Goal: Information Seeking & Learning: Learn about a topic

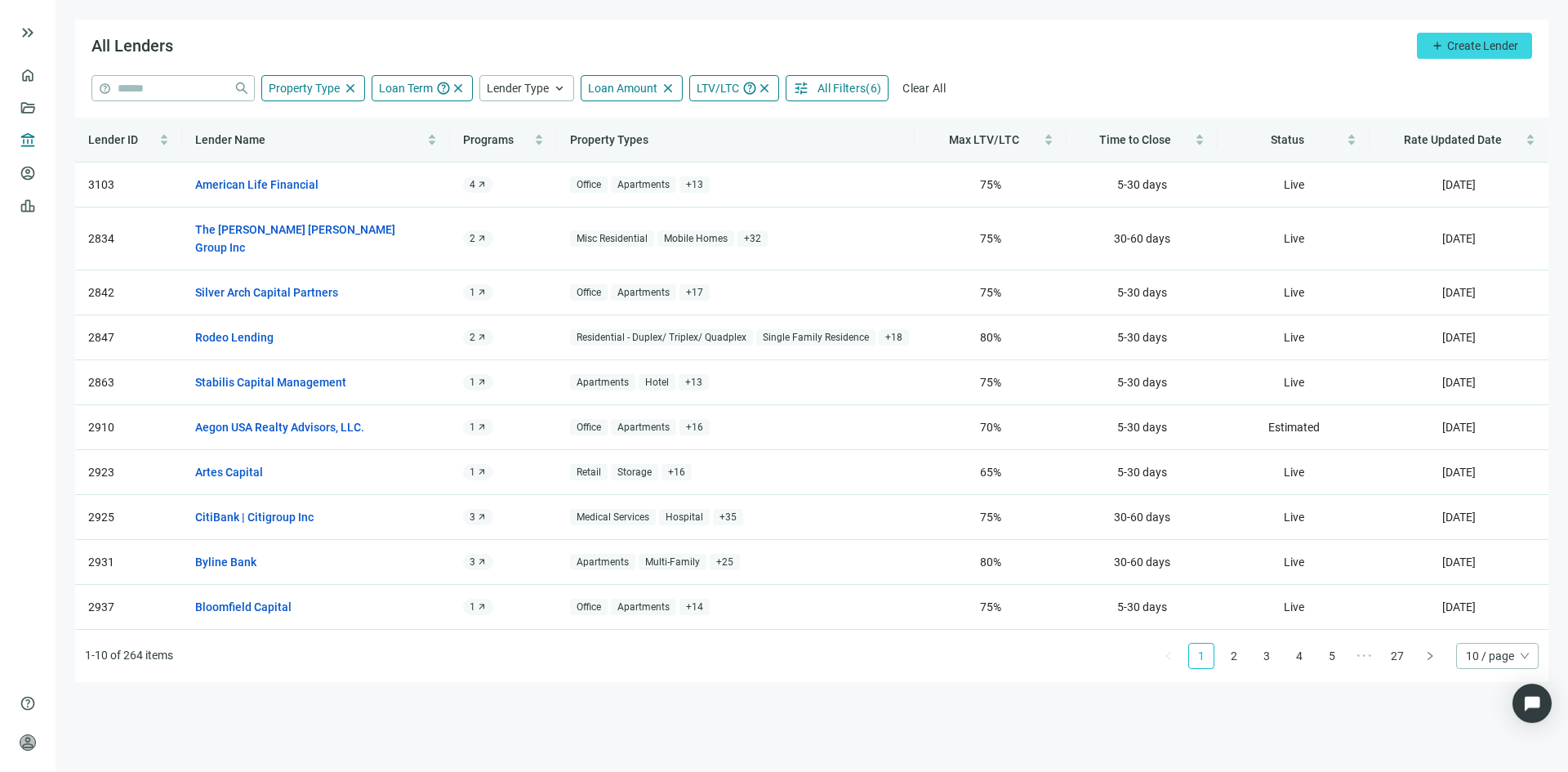
click at [810, 82] on button "tune All Filters ( 6 )" at bounding box center [837, 87] width 103 height 26
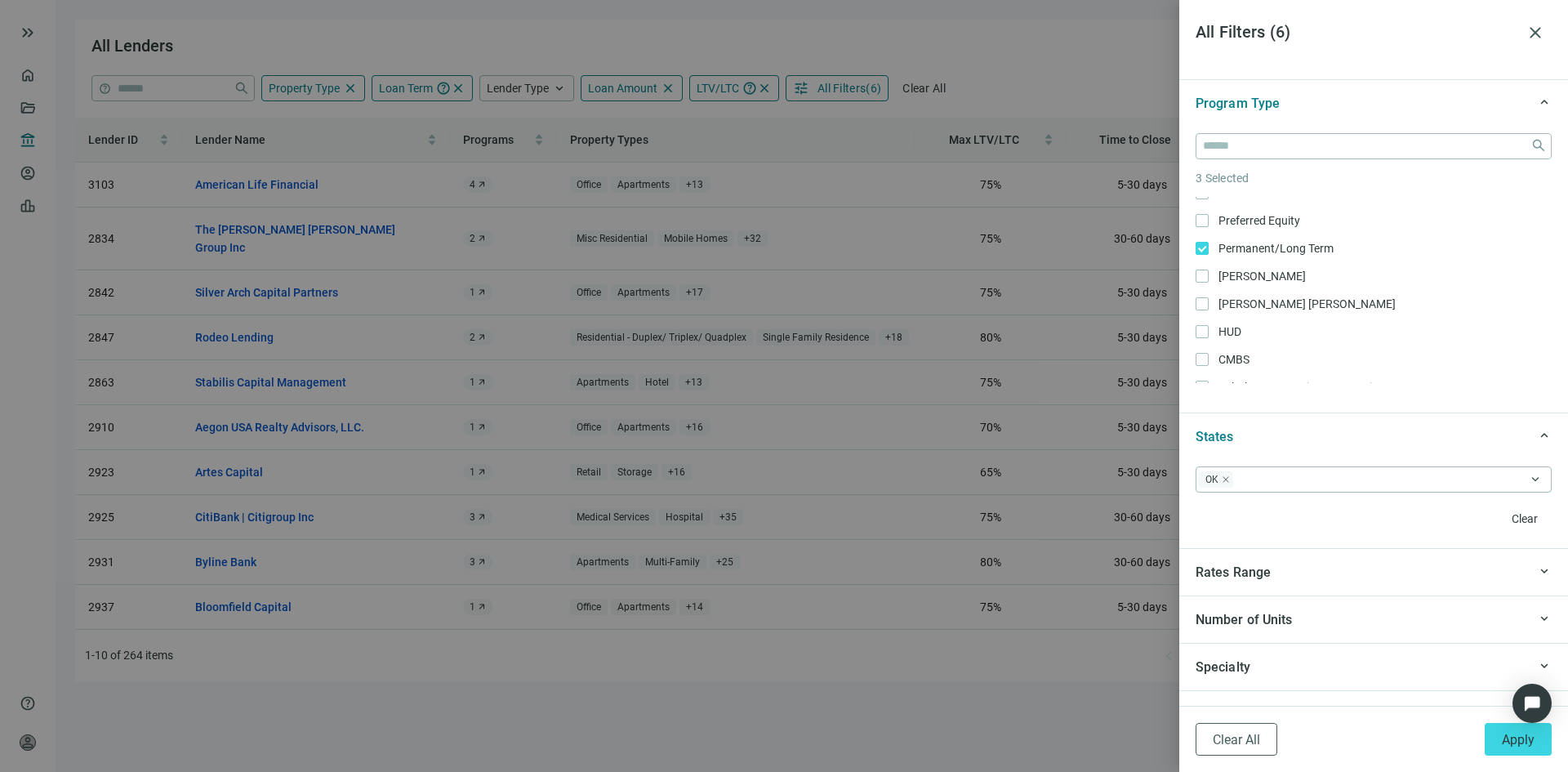
scroll to position [245, 0]
click at [1227, 482] on icon "close" at bounding box center [1226, 480] width 7 height 7
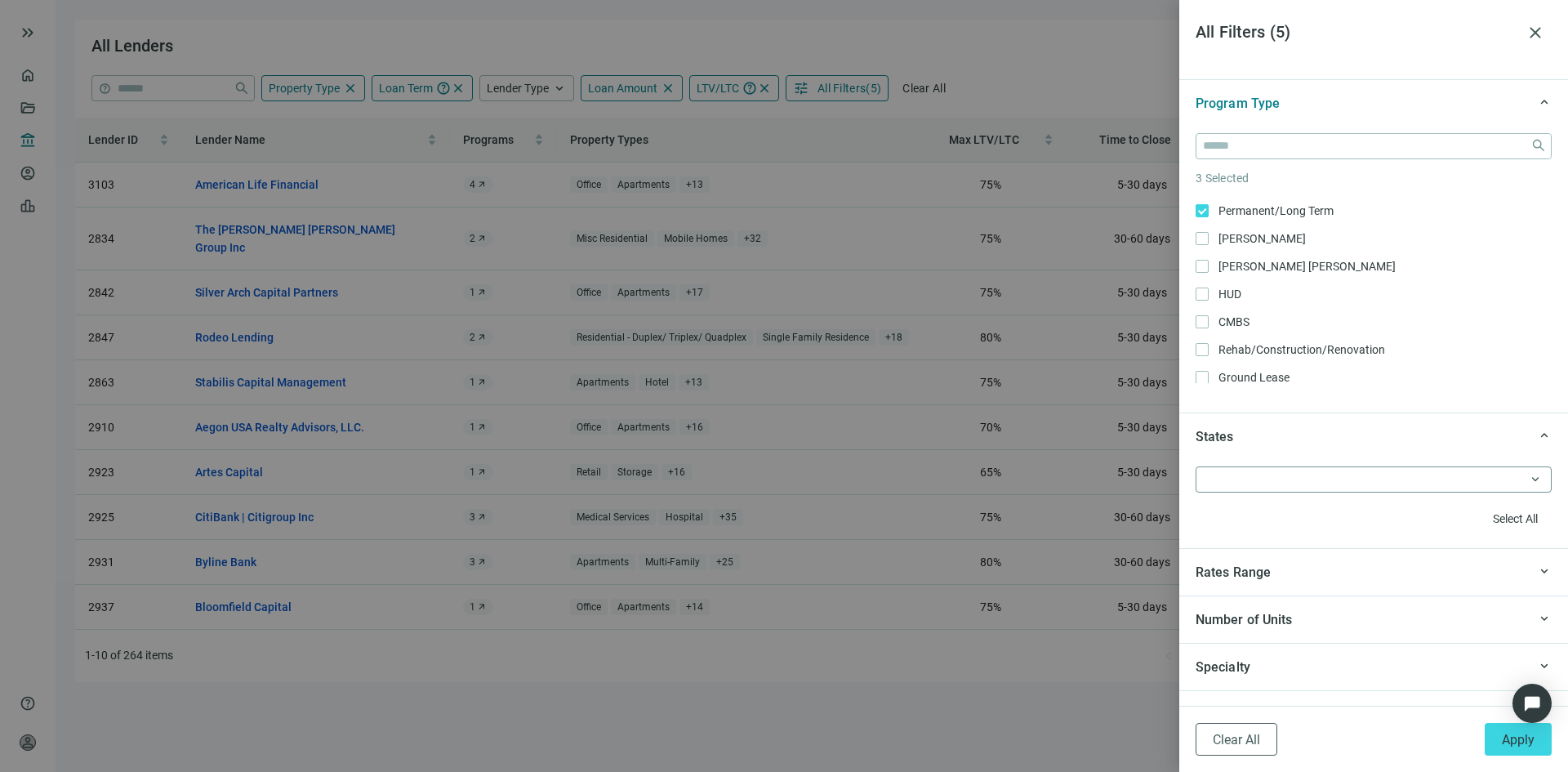
click at [1251, 482] on div at bounding box center [1364, 479] width 332 height 22
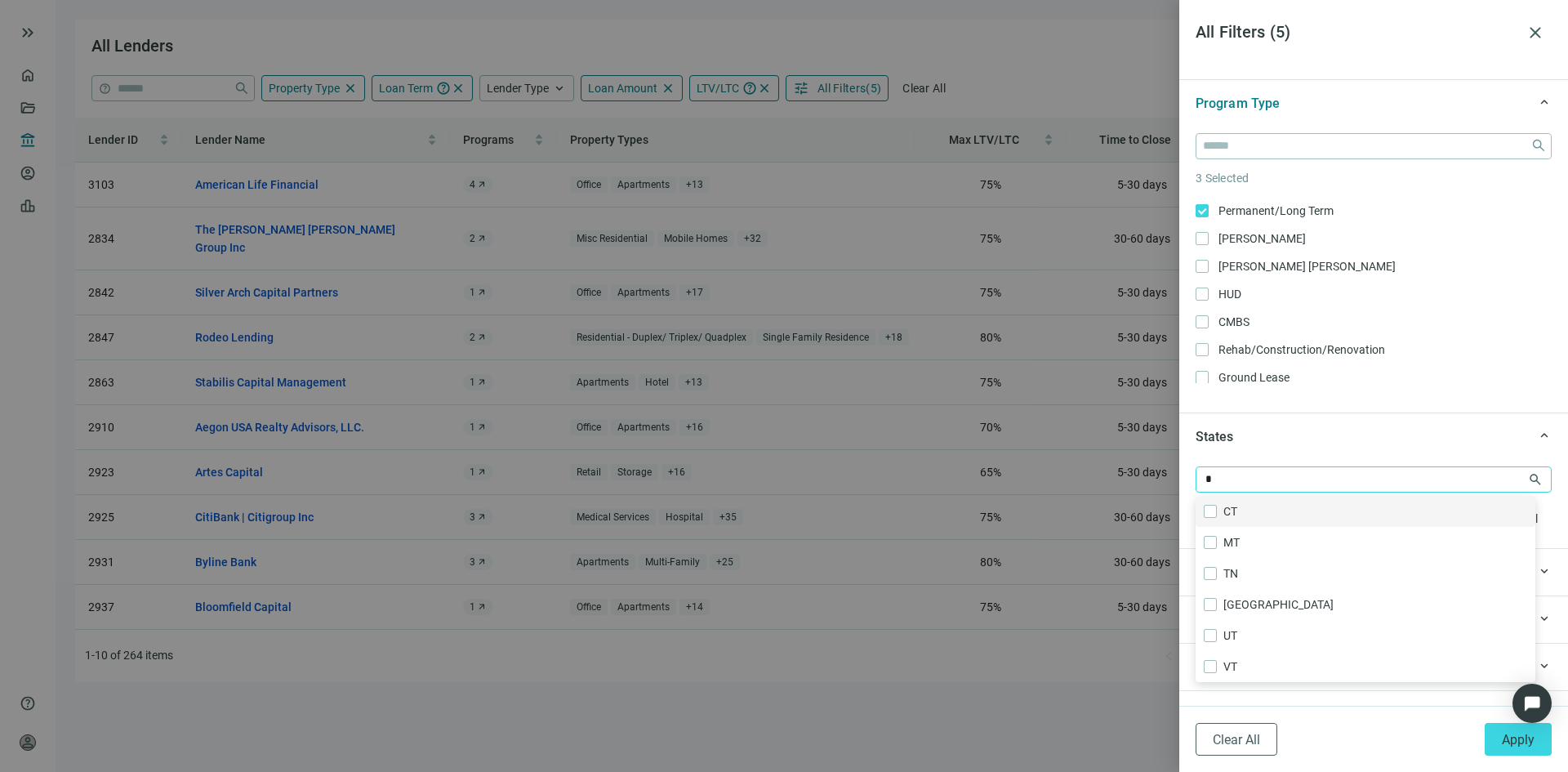
type input "**"
click at [1491, 736] on button "Apply" at bounding box center [1518, 739] width 67 height 32
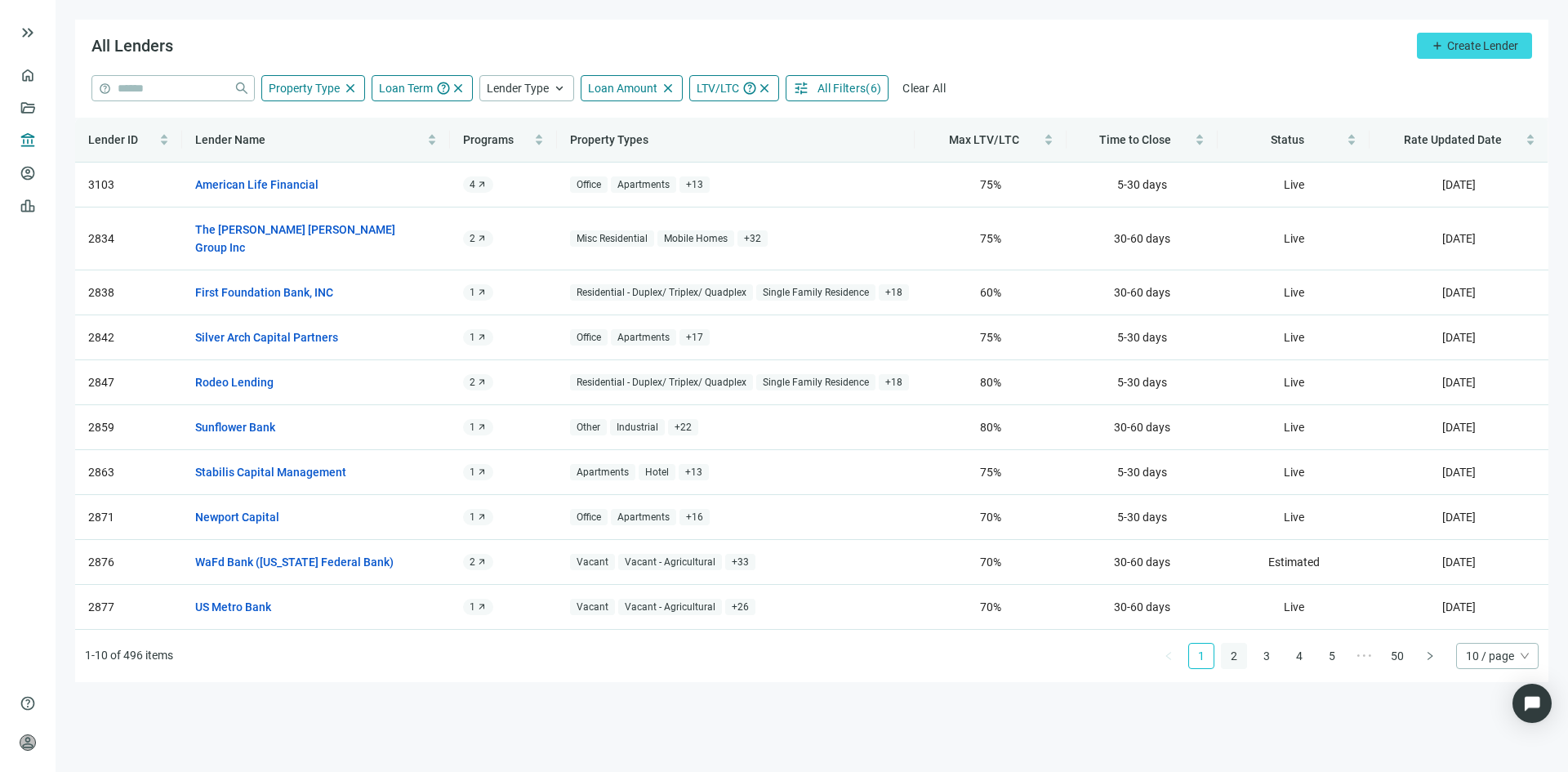
click at [1236, 644] on link "2" at bounding box center [1233, 655] width 24 height 24
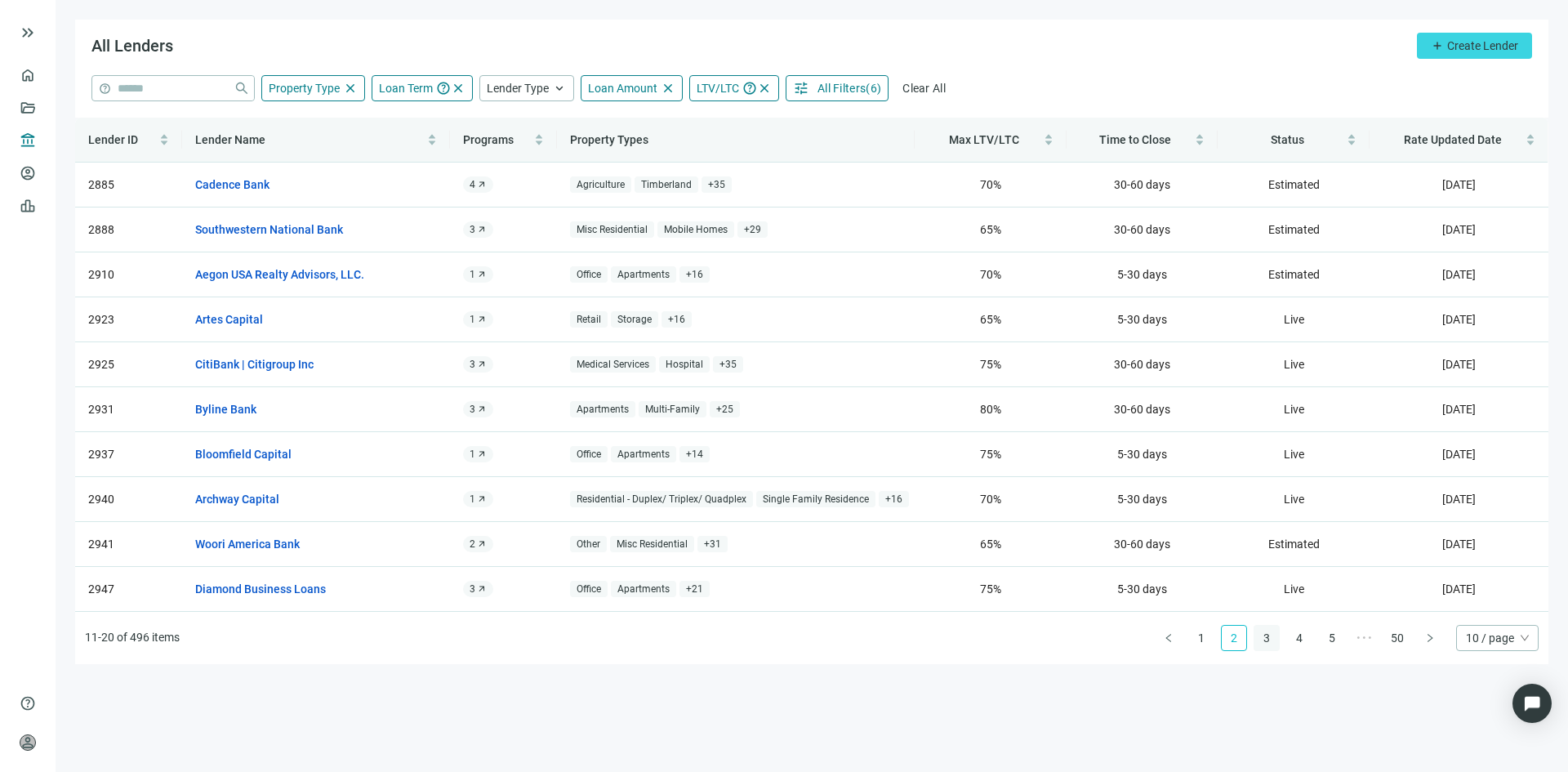
click at [1262, 639] on link "3" at bounding box center [1266, 637] width 24 height 24
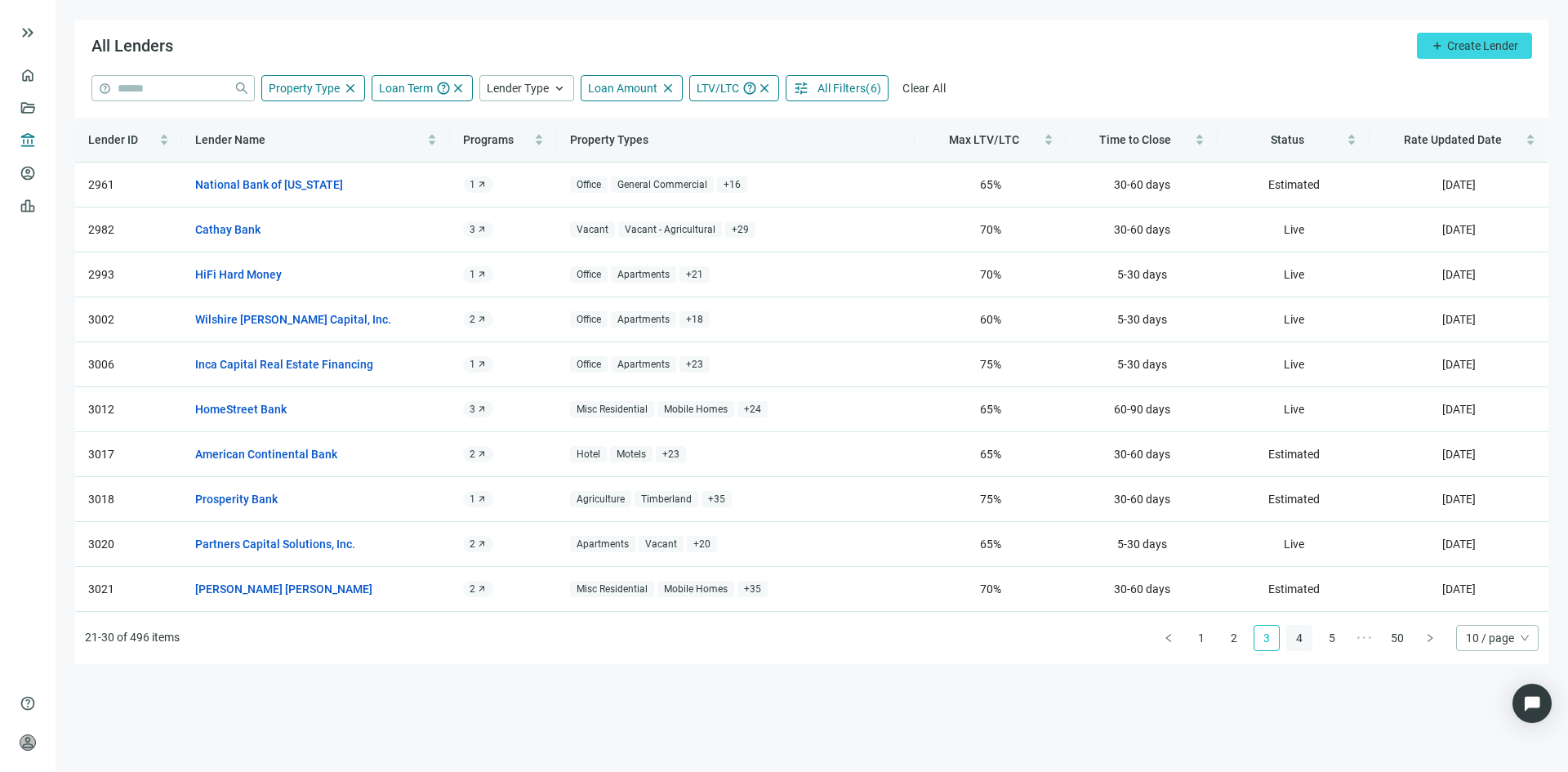
click at [1292, 633] on link "4" at bounding box center [1298, 637] width 24 height 24
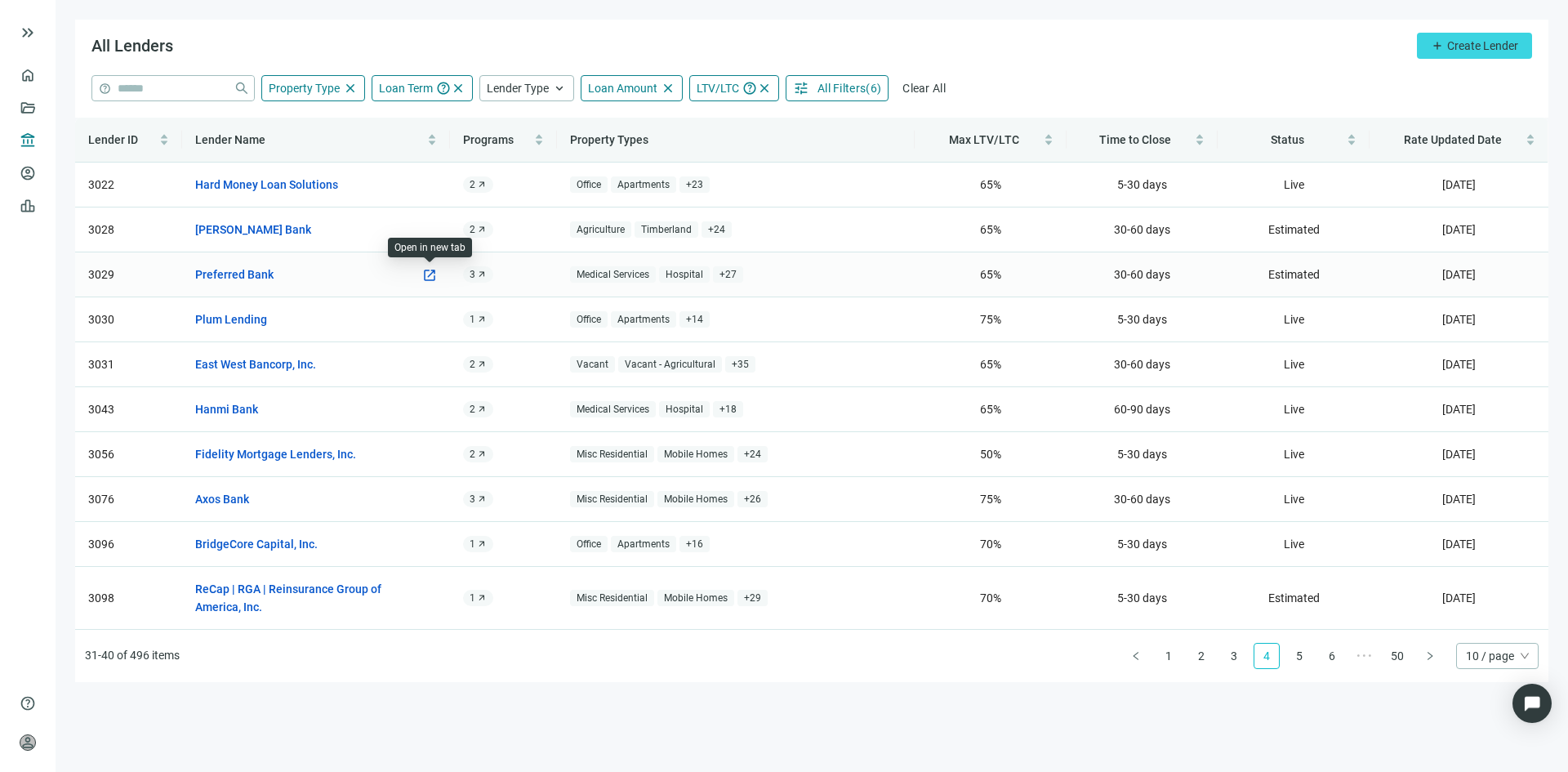
click at [431, 272] on span "open_in_new" at bounding box center [430, 276] width 15 height 15
click at [1298, 661] on link "5" at bounding box center [1298, 655] width 24 height 24
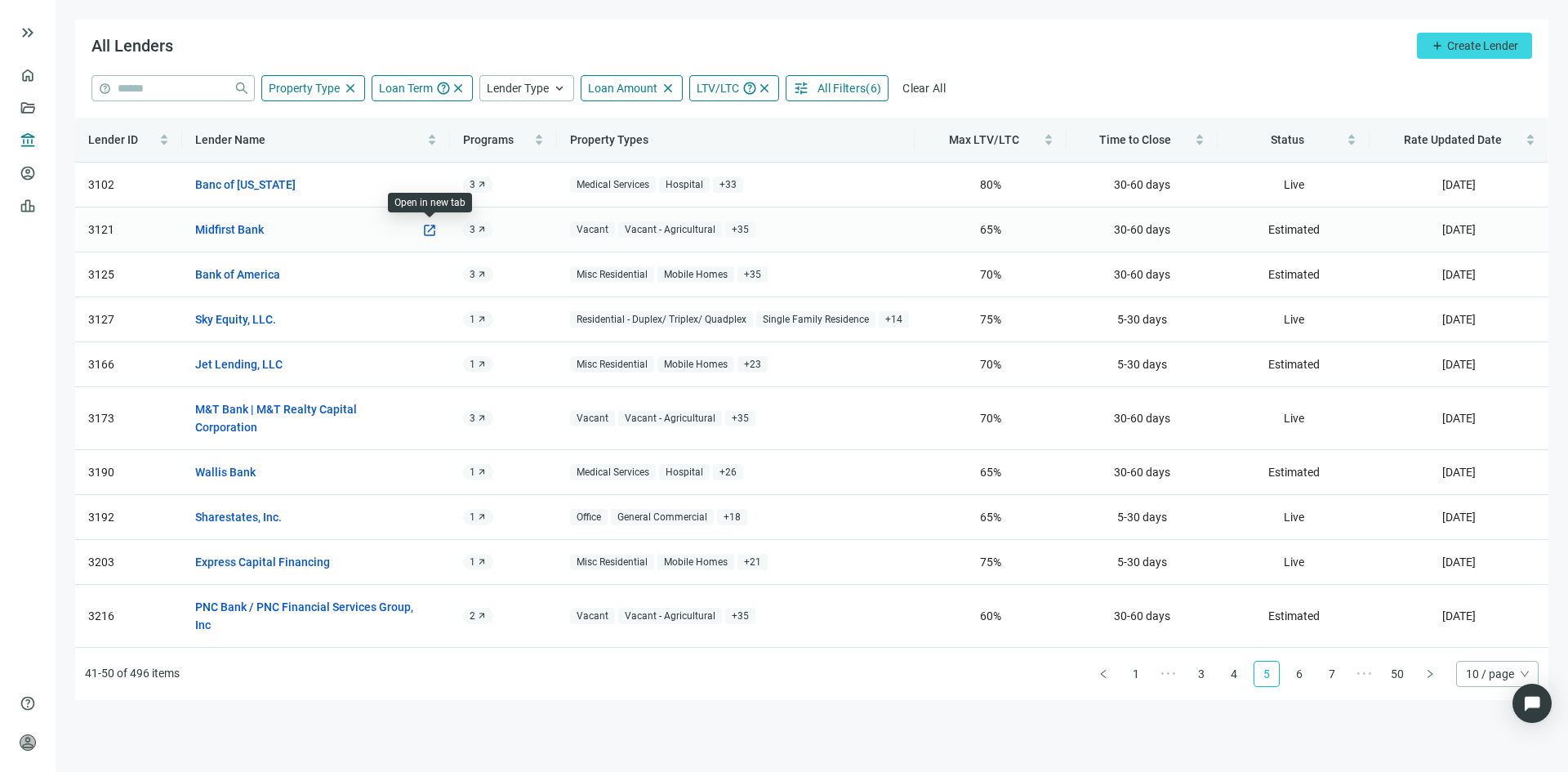
click at [426, 234] on span "open_in_new" at bounding box center [430, 231] width 15 height 15
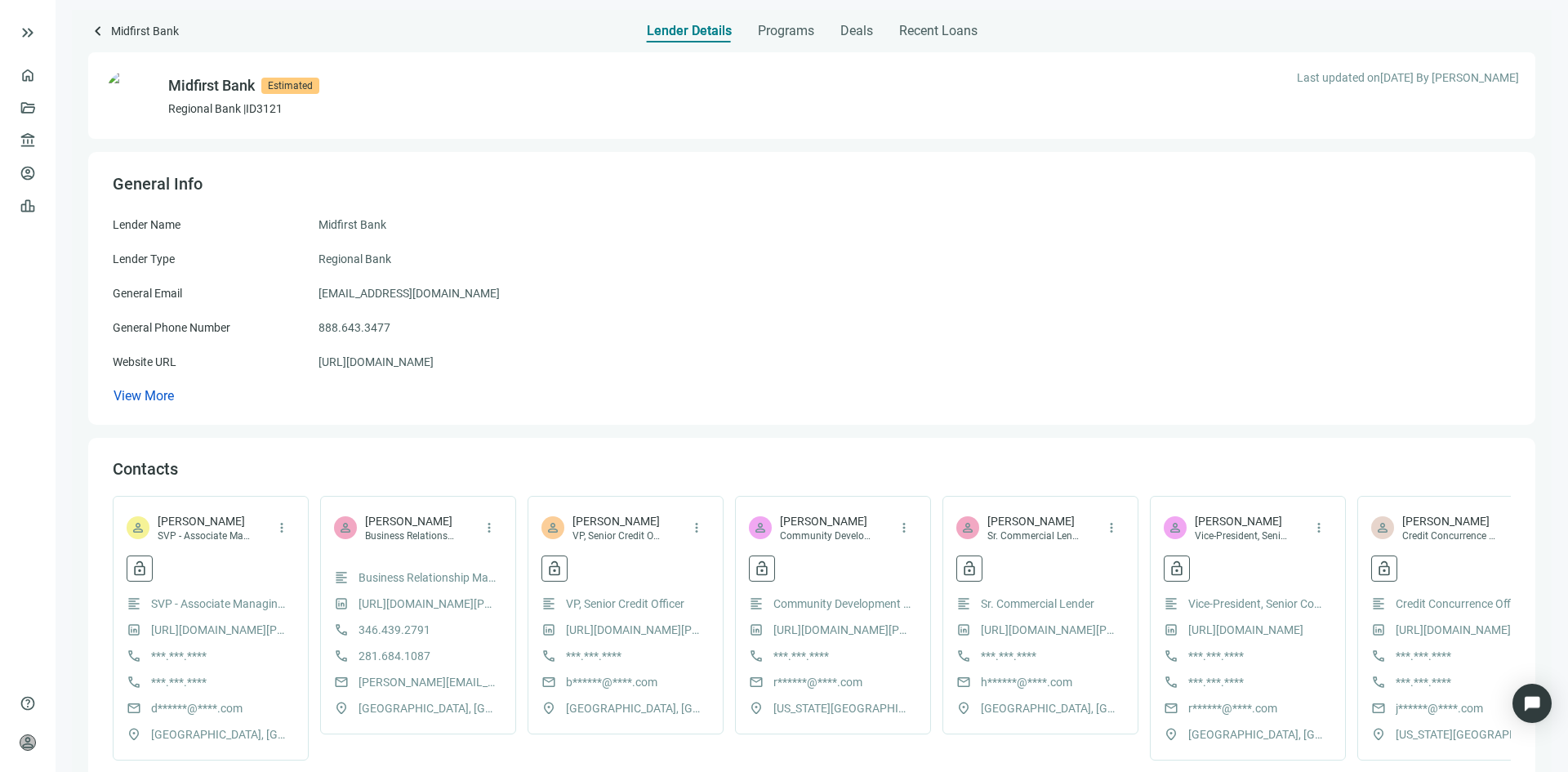
scroll to position [82, 0]
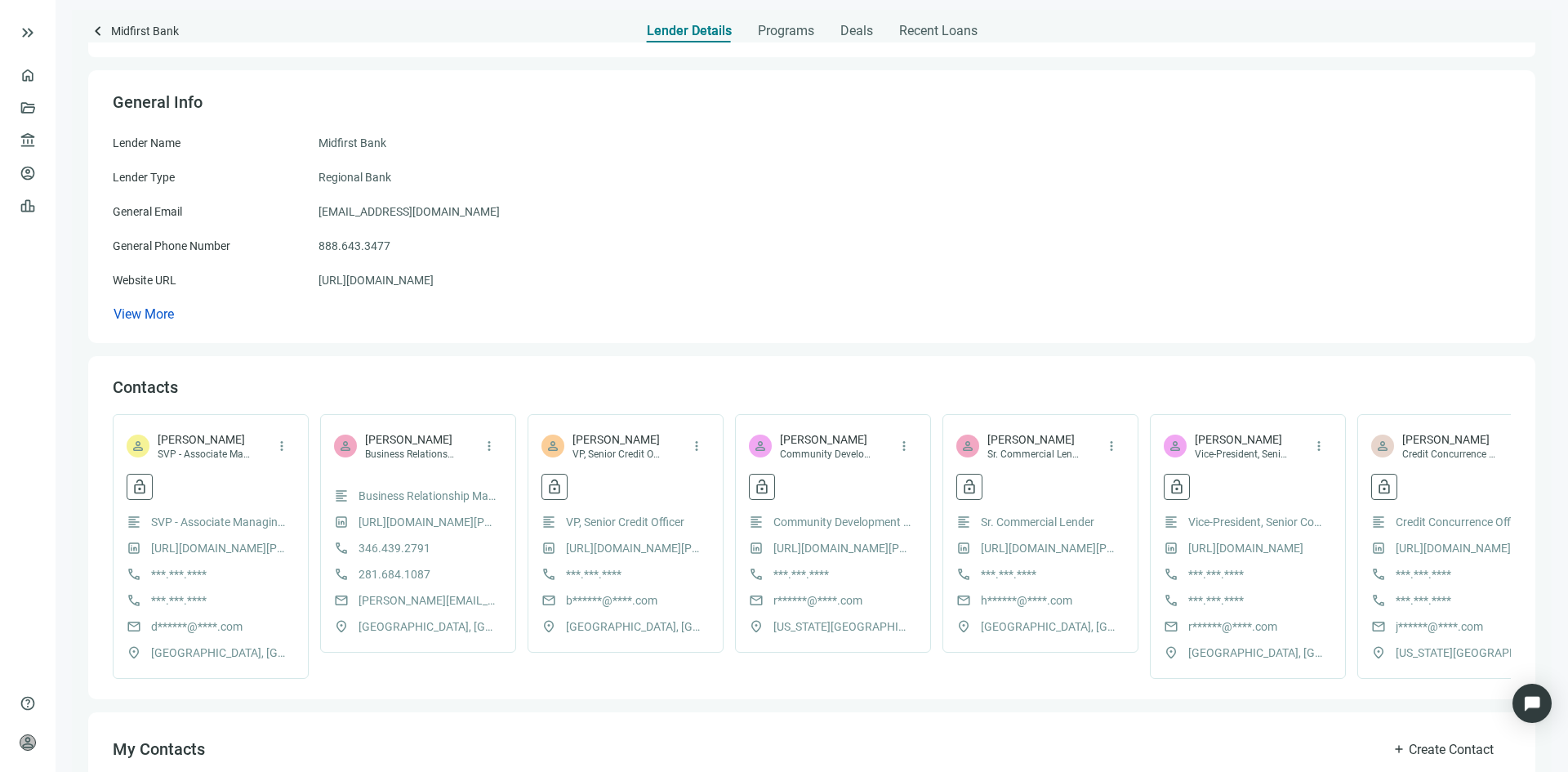
click at [298, 335] on div "General Info Lender Name Midfirst Bank Lender Type Regional Bank General Email …" at bounding box center [811, 206] width 1446 height 272
